Goal: Find specific page/section: Find specific page/section

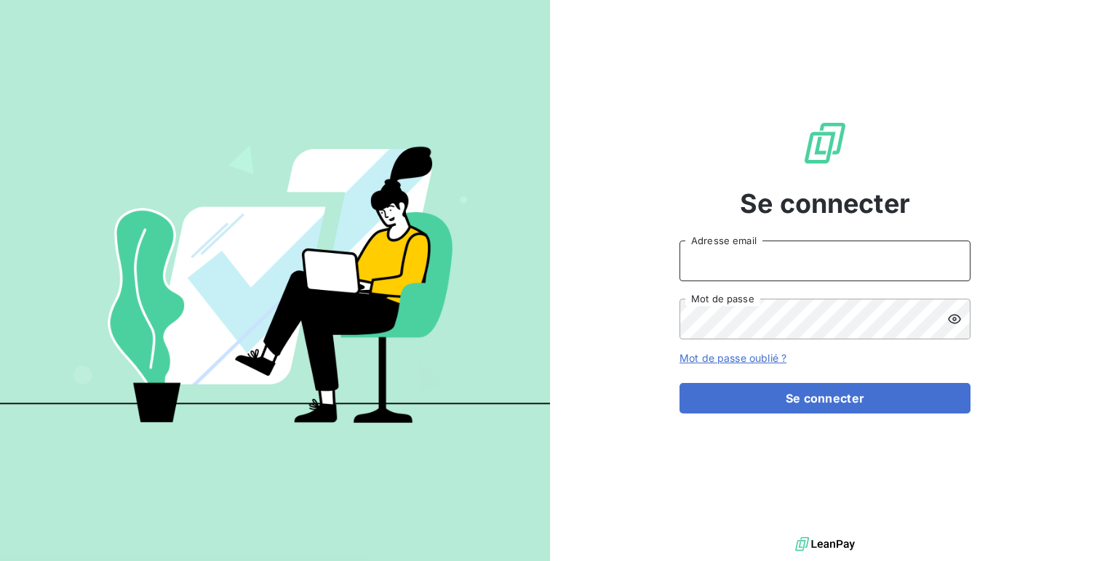
click at [772, 271] on input "Adresse email" at bounding box center [824, 261] width 291 height 41
type input "admin@sonatelmobile"
click at [679, 383] on button "Se connecter" at bounding box center [824, 398] width 291 height 31
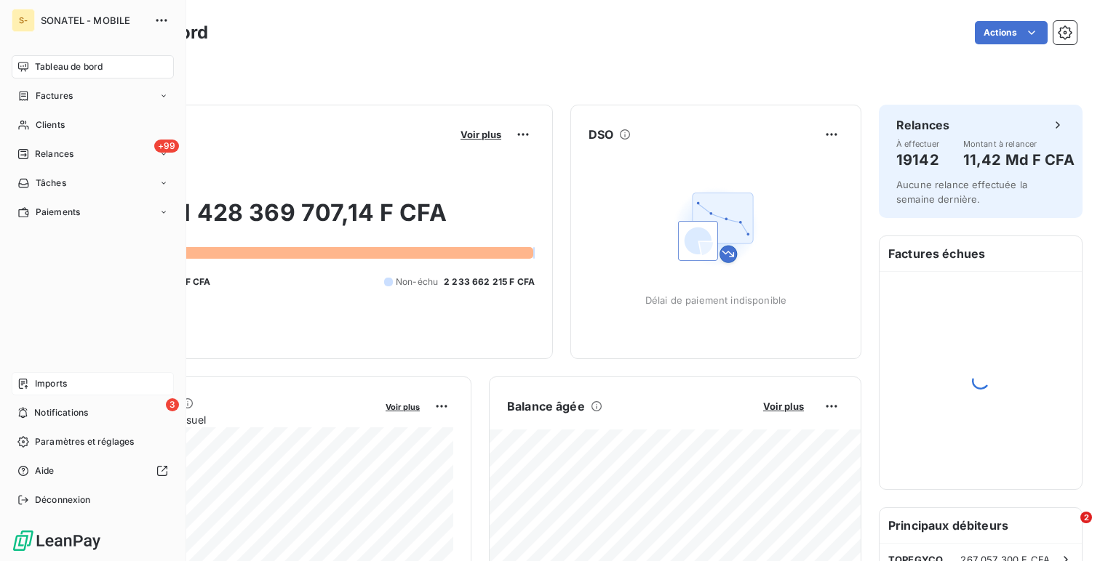
click at [80, 384] on div "Imports" at bounding box center [93, 383] width 162 height 23
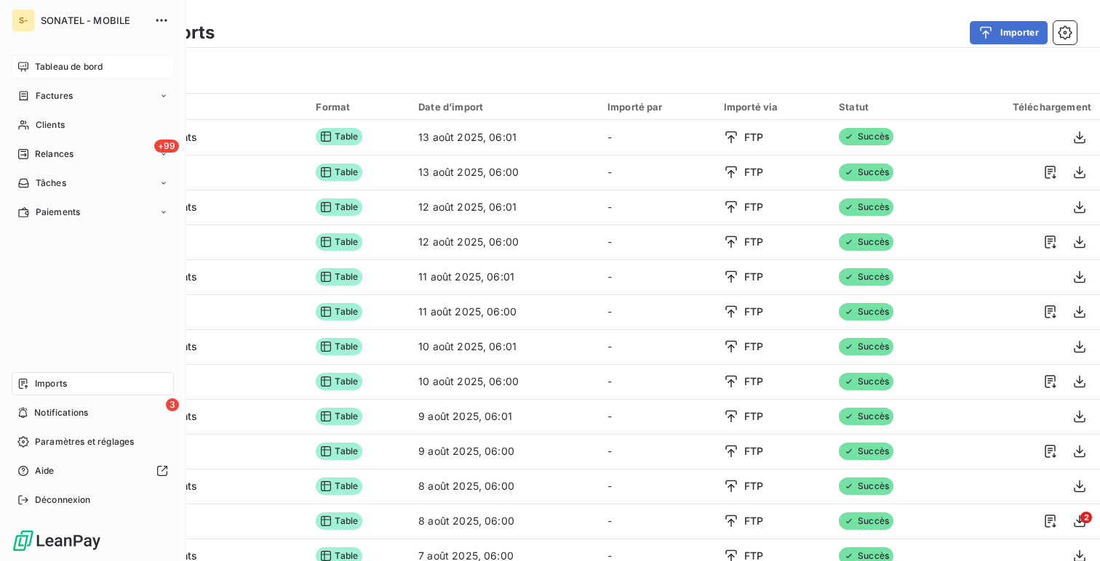
click at [40, 74] on div "Tableau de bord" at bounding box center [93, 66] width 162 height 23
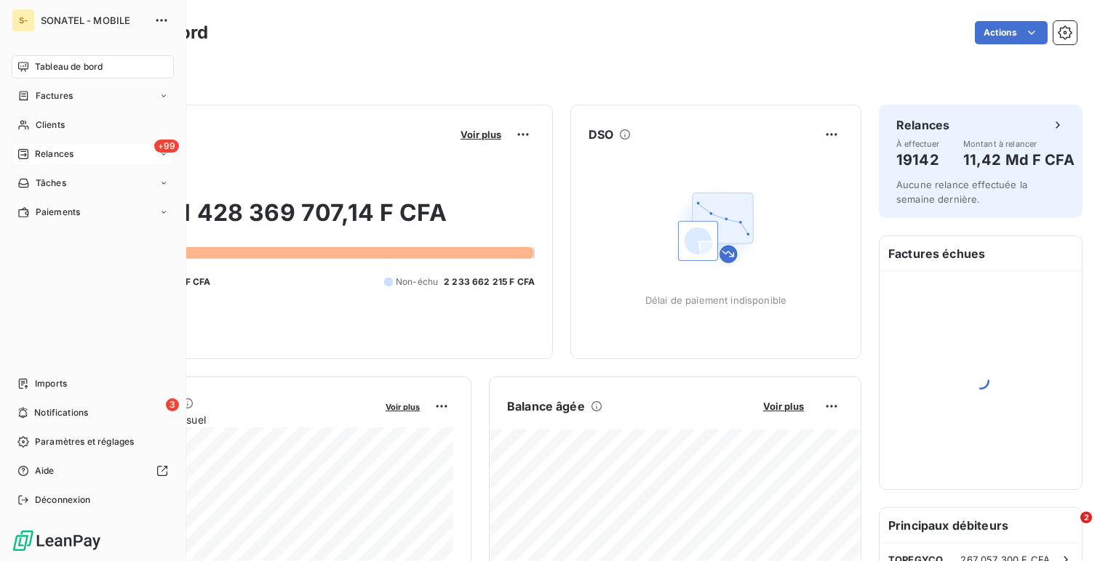
click at [68, 160] on span "Relances" at bounding box center [54, 154] width 39 height 13
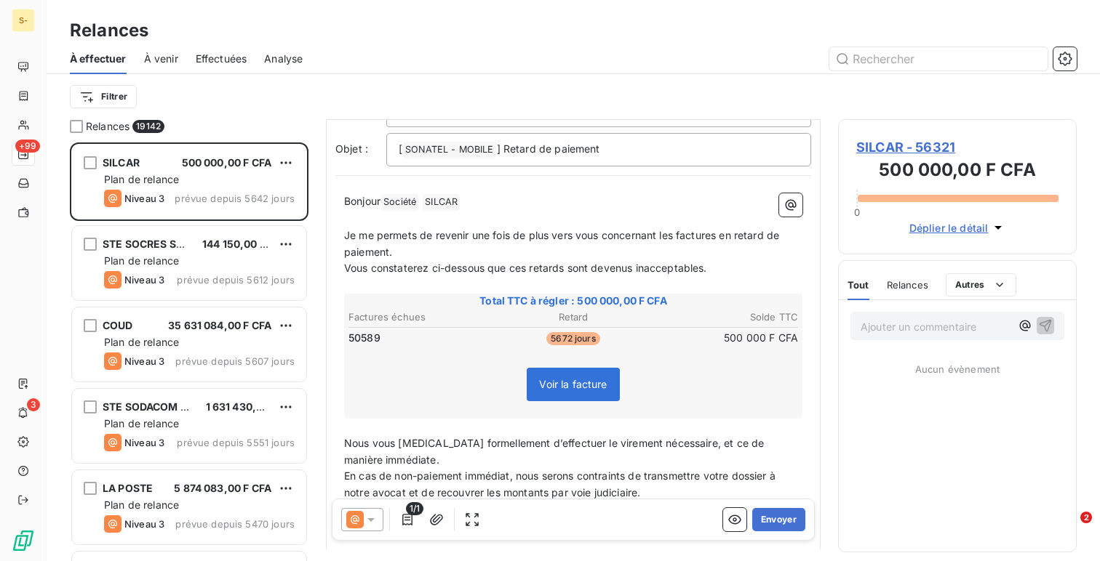
scroll to position [145, 0]
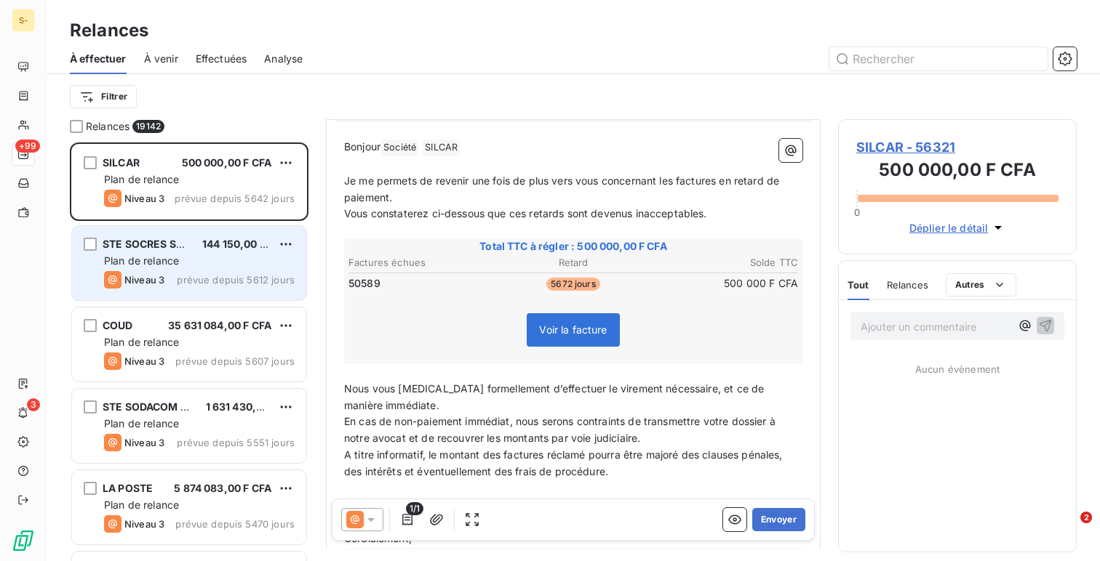
click at [176, 263] on span "Plan de relance" at bounding box center [141, 261] width 75 height 12
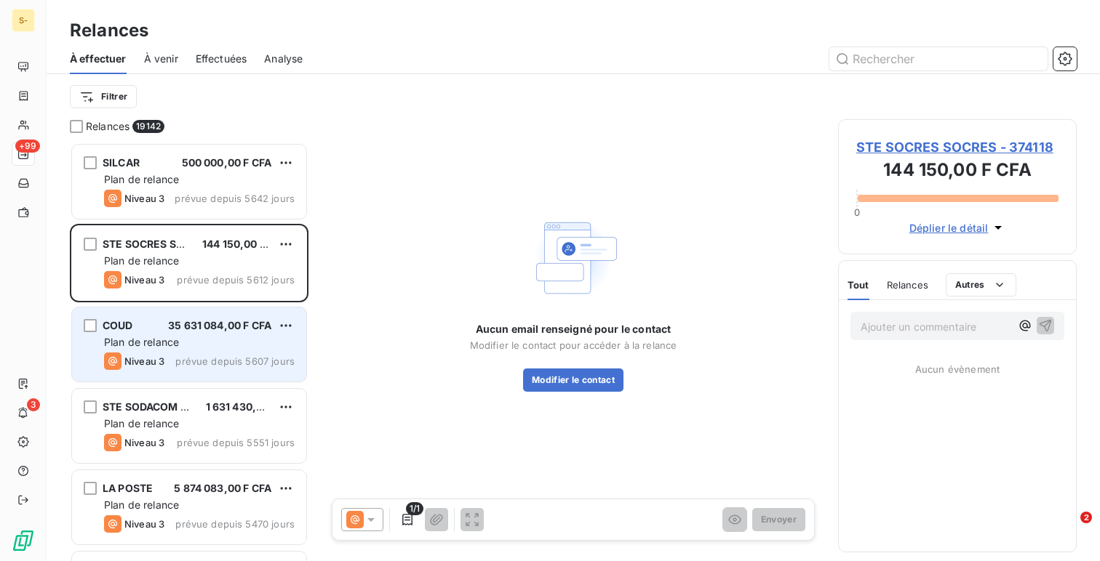
click at [201, 345] on div "Plan de relance" at bounding box center [199, 342] width 191 height 15
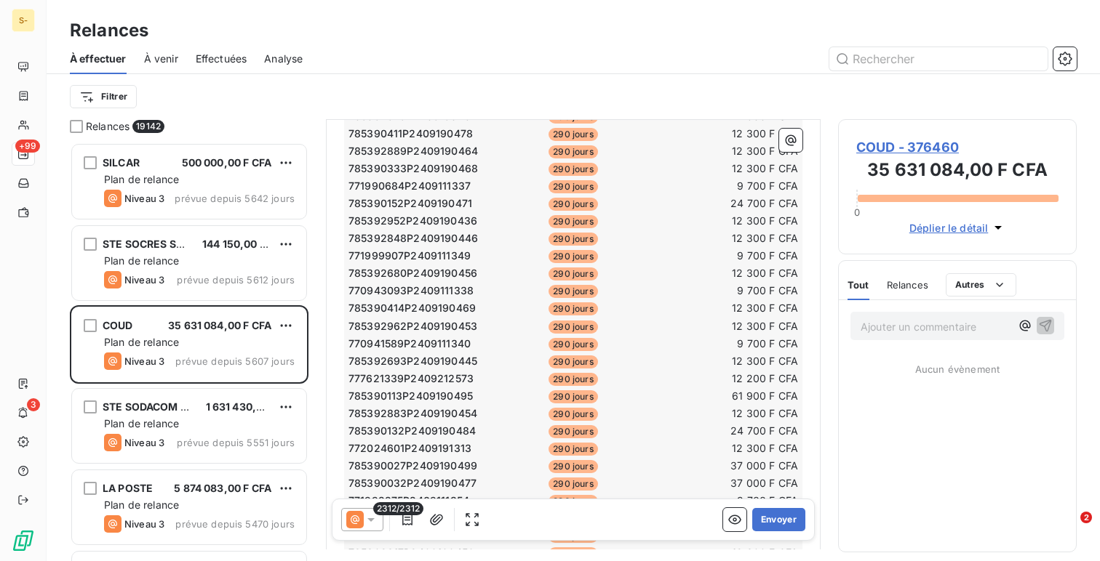
scroll to position [28214, 0]
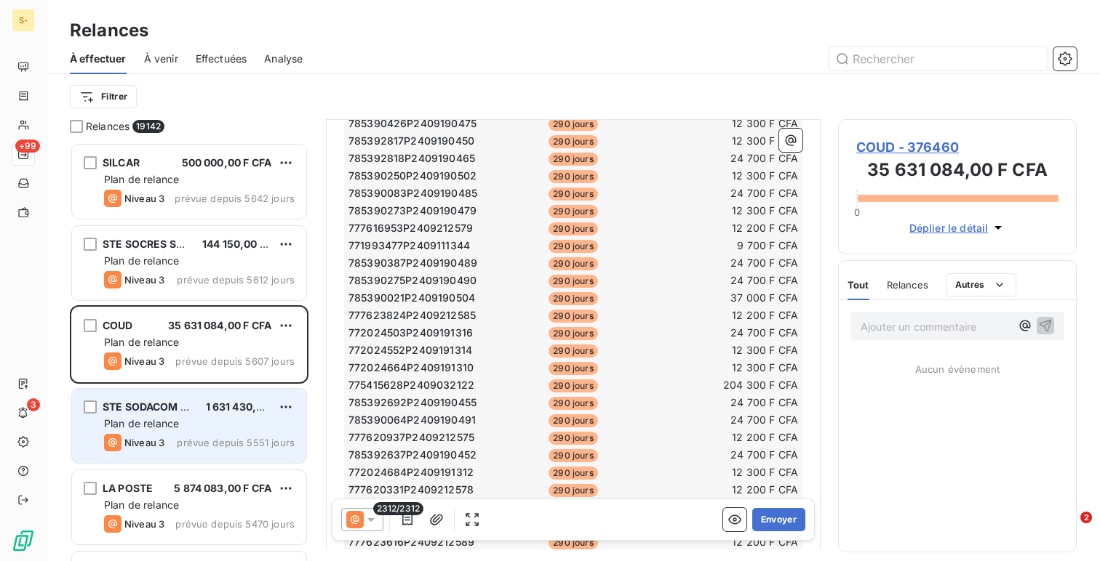
click at [137, 417] on span "Plan de relance" at bounding box center [141, 423] width 75 height 12
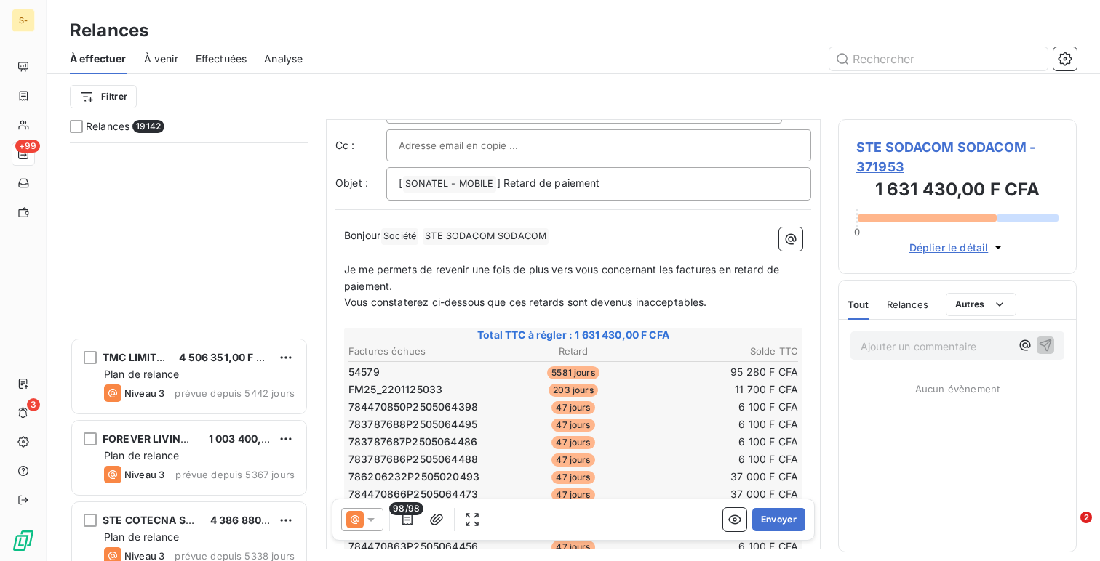
scroll to position [703, 0]
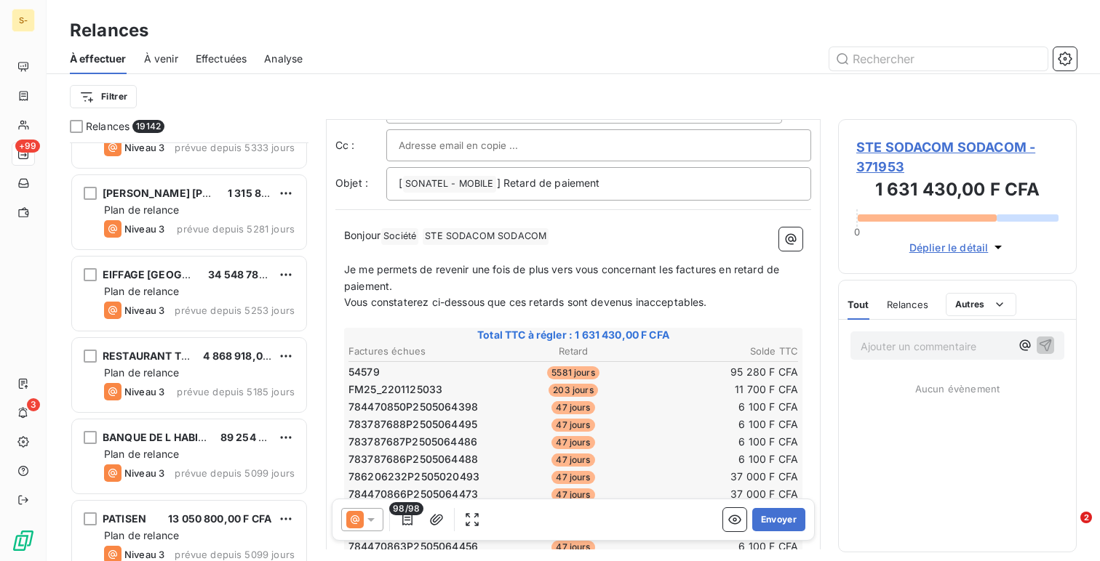
click at [229, 335] on div "EIFFAGE SENEGAL 34 548 781,30 F CFA Plan de relance Niveau 3 prévue depuis 5253…" at bounding box center [189, 295] width 239 height 81
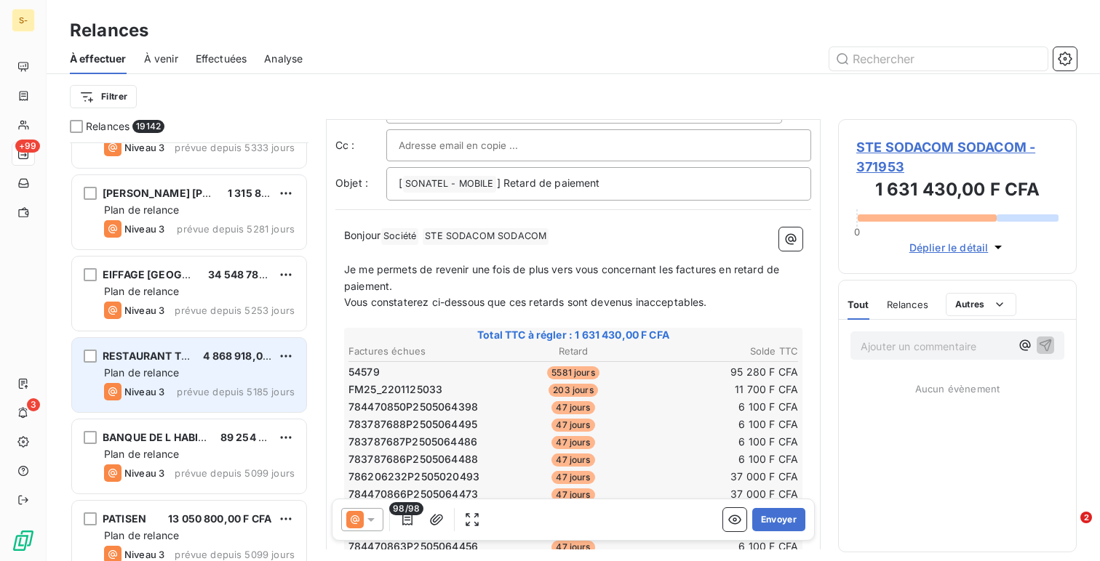
click at [225, 376] on div "Plan de relance" at bounding box center [199, 373] width 191 height 15
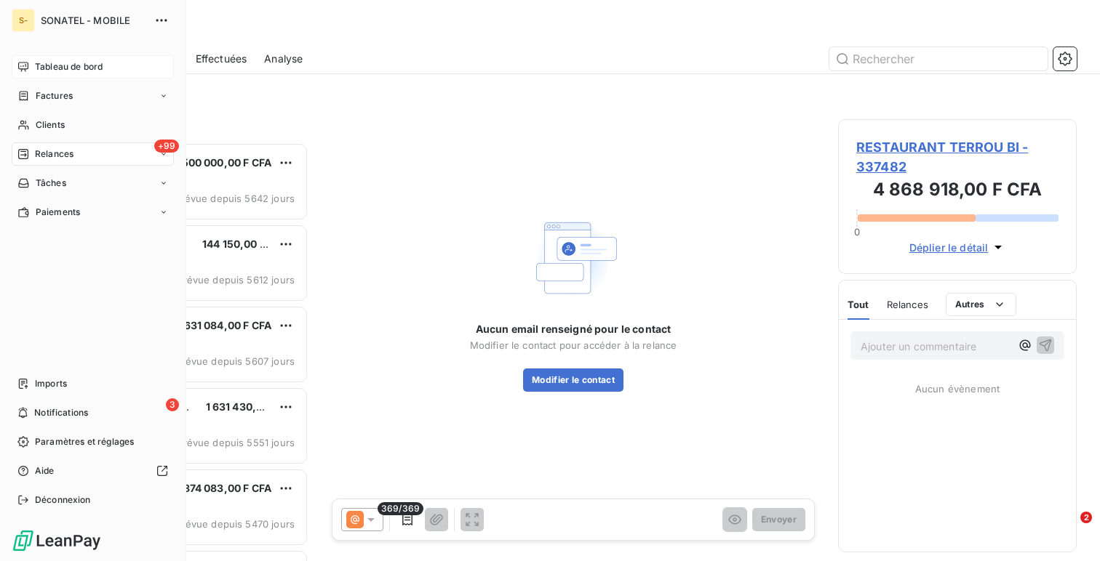
click at [17, 56] on div "Tableau de bord" at bounding box center [93, 66] width 162 height 23
